Goal: Task Accomplishment & Management: Manage account settings

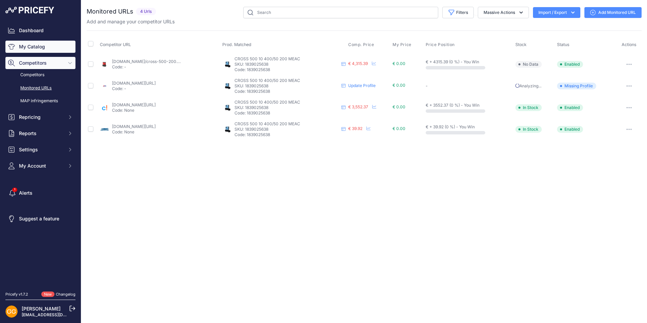
click at [44, 47] on link "My Catalog" at bounding box center [40, 47] width 70 height 12
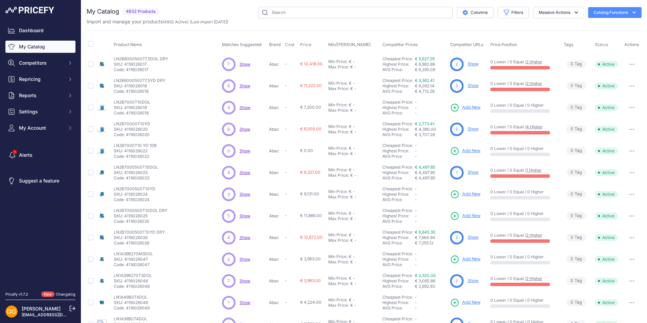
click at [245, 107] on span "Show" at bounding box center [245, 107] width 11 height 5
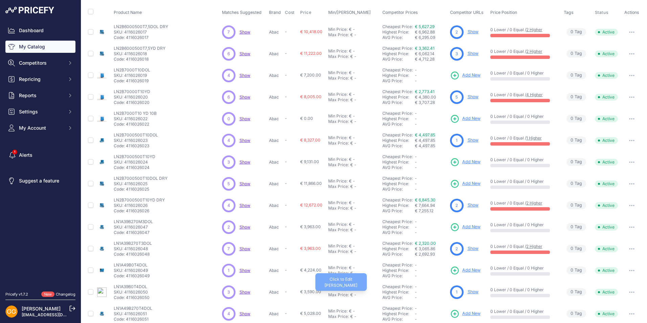
scroll to position [84, 0]
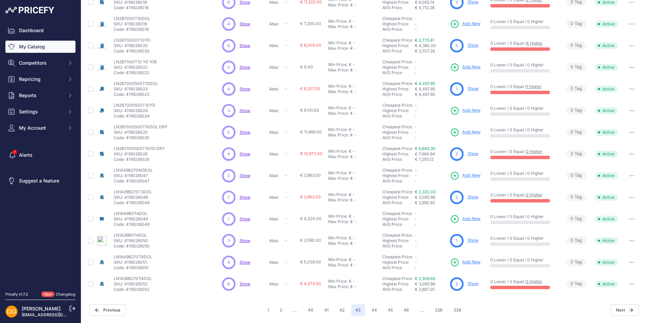
click at [247, 238] on span "Show" at bounding box center [245, 240] width 11 height 5
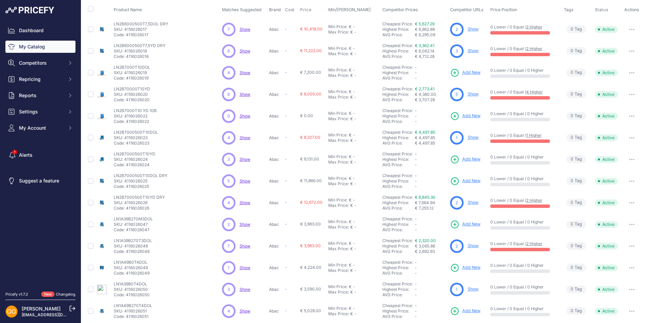
scroll to position [0, 0]
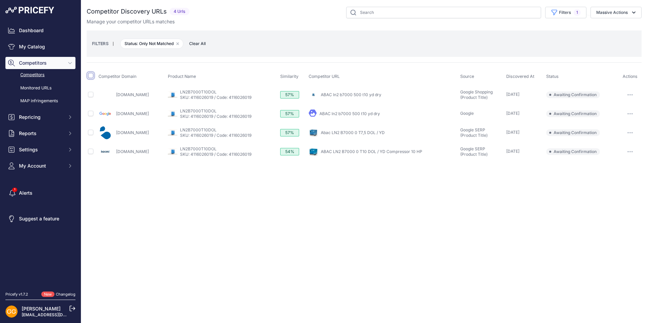
click at [92, 77] on input "checkbox" at bounding box center [90, 75] width 5 height 5
checkbox input "true"
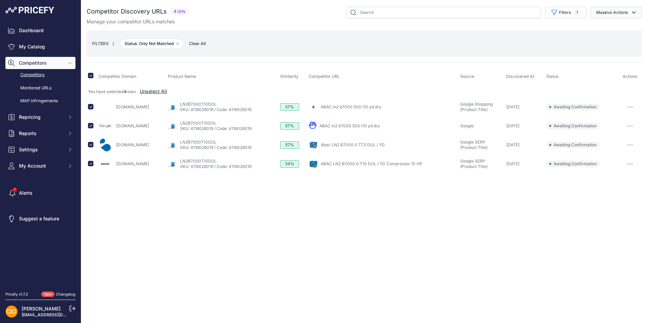
click at [620, 15] on button "Massive Actions" at bounding box center [615, 13] width 51 height 12
click at [614, 26] on span "Confirm Match" at bounding box center [609, 28] width 33 height 6
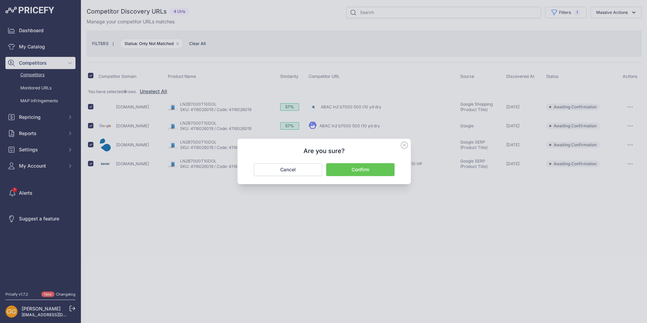
click at [362, 174] on button "Confirm" at bounding box center [360, 169] width 68 height 13
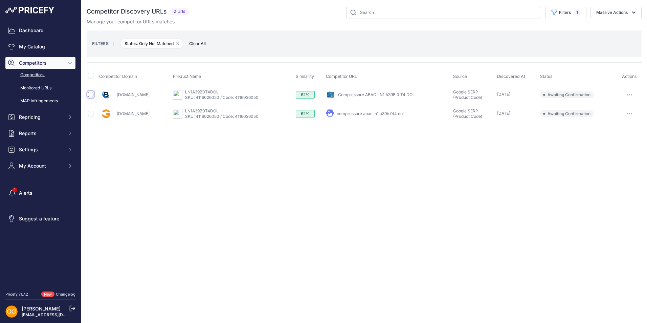
click at [92, 95] on input "checkbox" at bounding box center [90, 94] width 5 height 5
checkbox input "true"
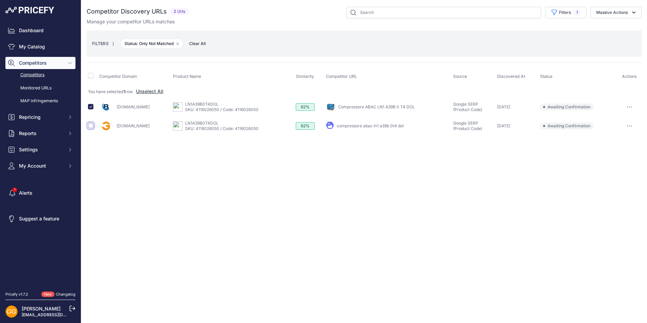
click at [92, 126] on input "checkbox" at bounding box center [90, 125] width 5 height 5
checkbox input "true"
click at [615, 13] on button "Massive Actions" at bounding box center [615, 13] width 51 height 12
click at [611, 26] on span "Confirm Match" at bounding box center [609, 28] width 33 height 6
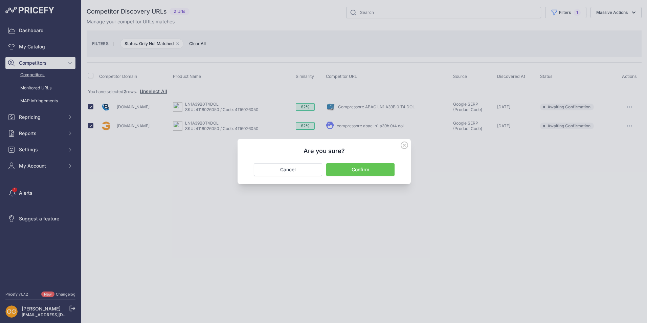
click at [370, 166] on button "Confirm" at bounding box center [360, 169] width 68 height 13
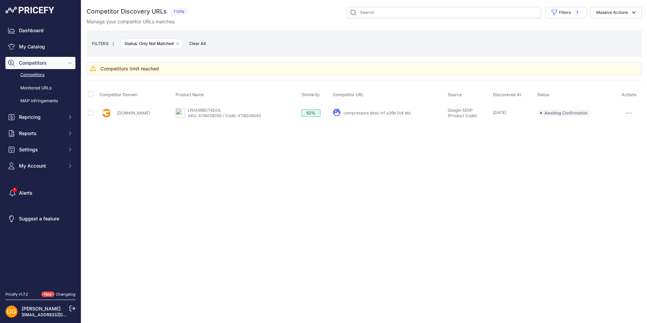
click at [107, 69] on h3 "Competitors limit reached" at bounding box center [129, 68] width 59 height 7
drag, startPoint x: 117, startPoint y: 68, endPoint x: 173, endPoint y: 68, distance: 55.8
click at [173, 68] on div "Competitors limit reached" at bounding box center [364, 68] width 555 height 13
click at [177, 67] on div "Competitors limit reached" at bounding box center [364, 68] width 555 height 13
drag, startPoint x: 172, startPoint y: 68, endPoint x: 87, endPoint y: 68, distance: 85.2
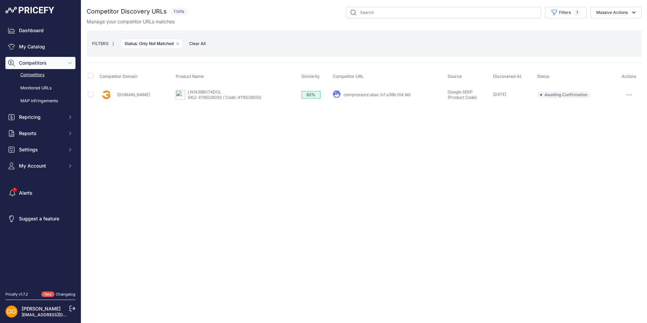
click at [317, 156] on div "Close You are not connected to the internet." at bounding box center [364, 161] width 566 height 323
click at [631, 94] on icon "button" at bounding box center [631, 94] width 1 height 1
click at [614, 107] on button "Confirm match" at bounding box center [612, 109] width 55 height 11
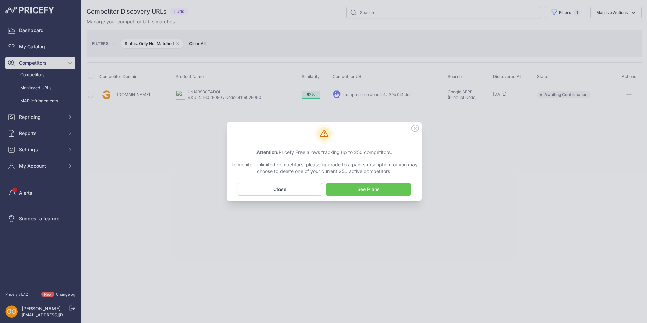
click at [361, 189] on link "See Plans" at bounding box center [368, 189] width 85 height 13
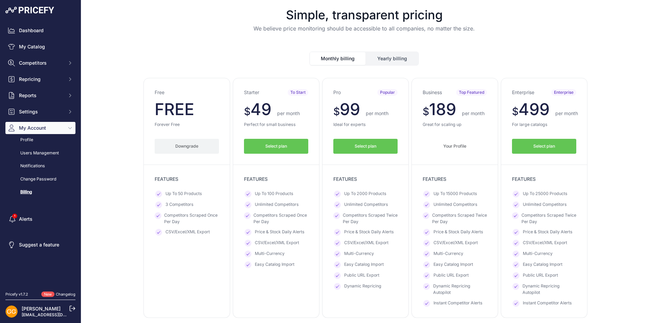
scroll to position [34, 0]
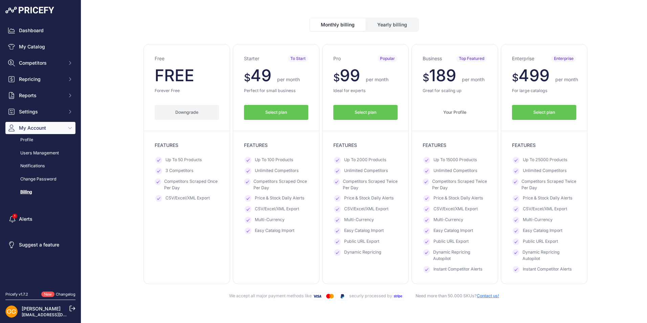
click at [421, 48] on div "Business Top Featured $ 189 $ 189 per month FREE $ 2268 1700" at bounding box center [454, 164] width 87 height 240
